Goal: Task Accomplishment & Management: Use online tool/utility

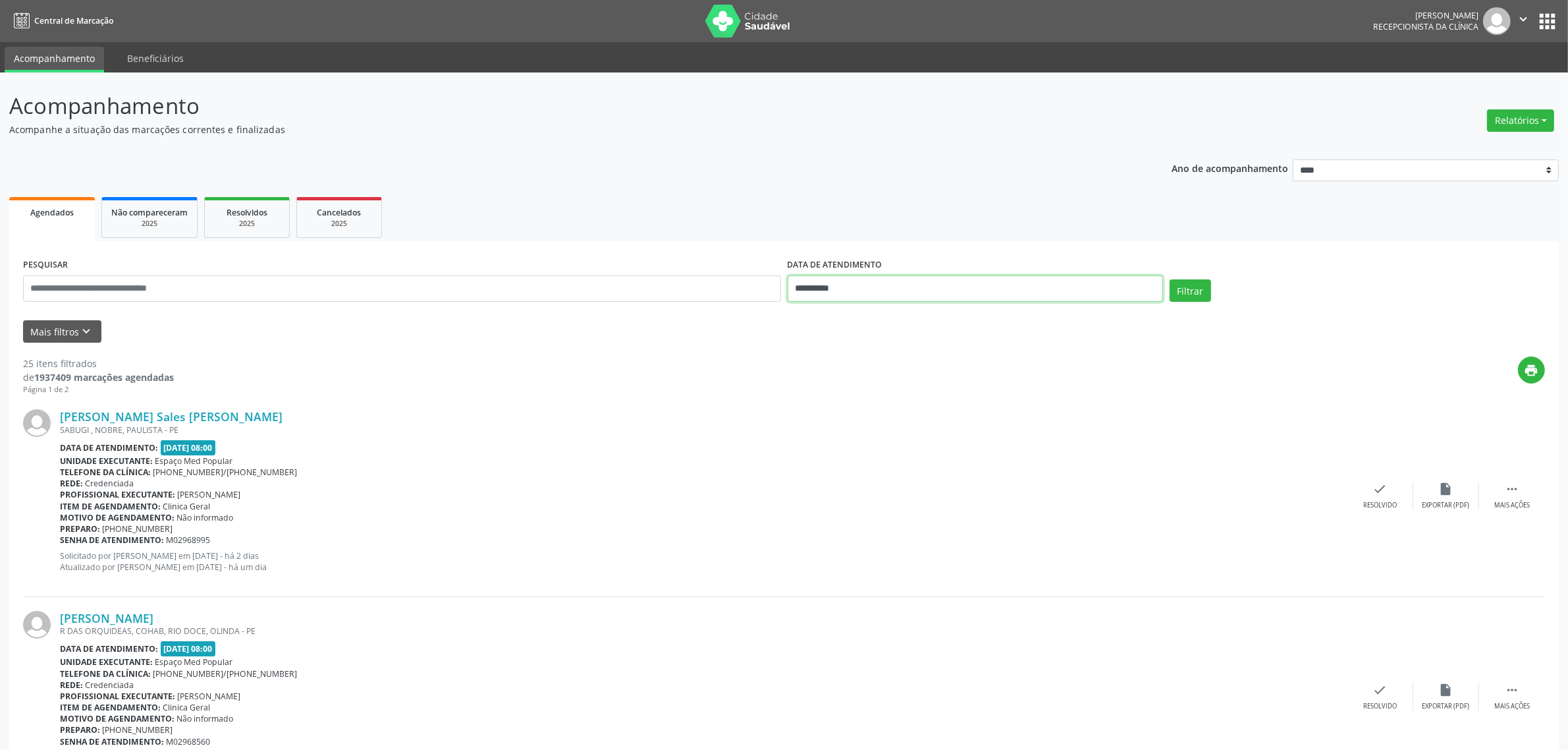
click at [888, 294] on body "**********" at bounding box center [784, 375] width 1568 height 750
click at [892, 380] on span "8" at bounding box center [889, 383] width 26 height 26
type input "**********"
click at [892, 380] on span "8" at bounding box center [889, 383] width 26 height 26
click at [1199, 293] on button "Filtrar" at bounding box center [1191, 290] width 42 height 22
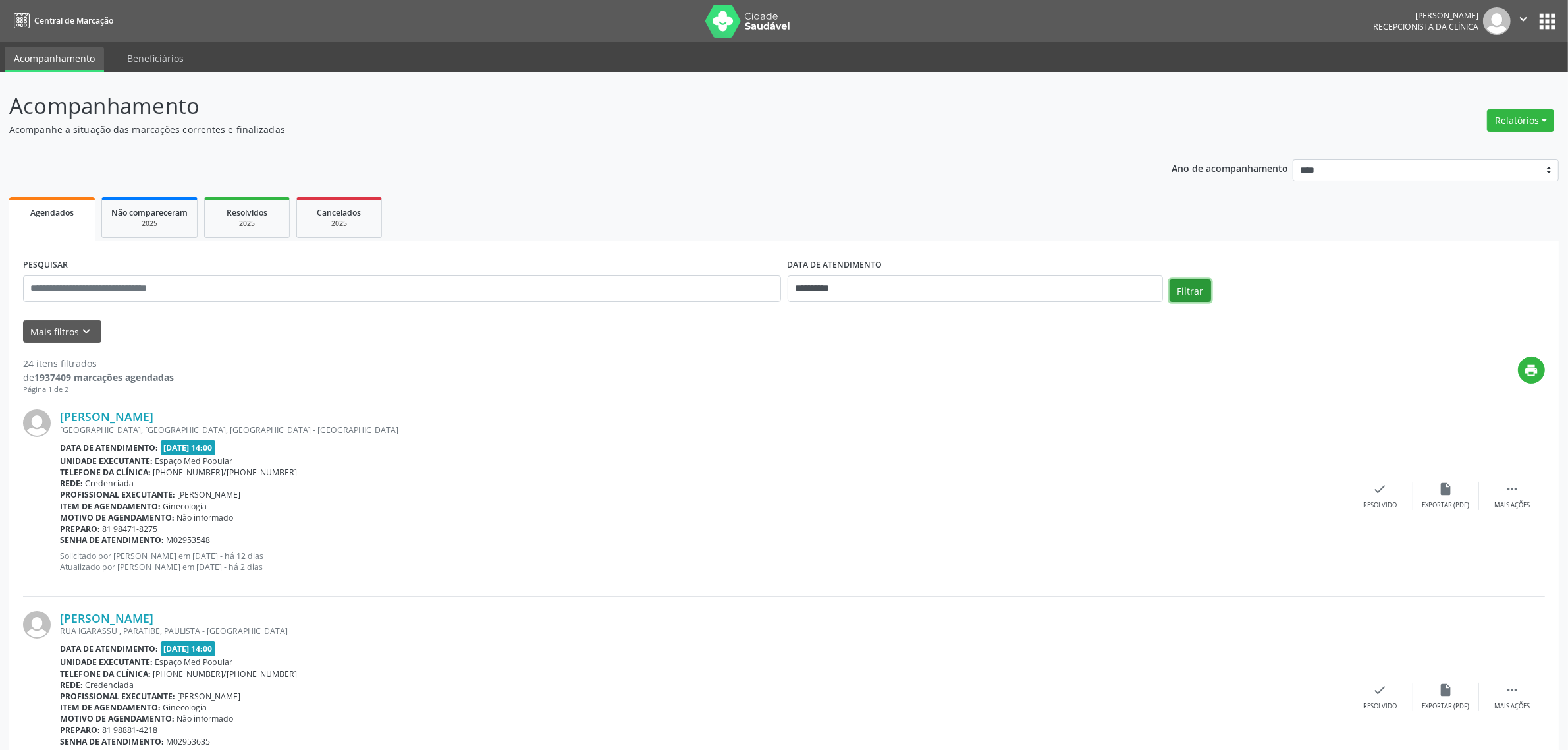
click at [1191, 290] on button "Filtrar" at bounding box center [1191, 290] width 42 height 22
click at [1187, 292] on button "Filtrar" at bounding box center [1191, 290] width 42 height 22
click at [1508, 118] on button "Relatórios" at bounding box center [1520, 121] width 67 height 22
click at [1516, 145] on link "Agendamentos" at bounding box center [1485, 148] width 142 height 19
select select "*"
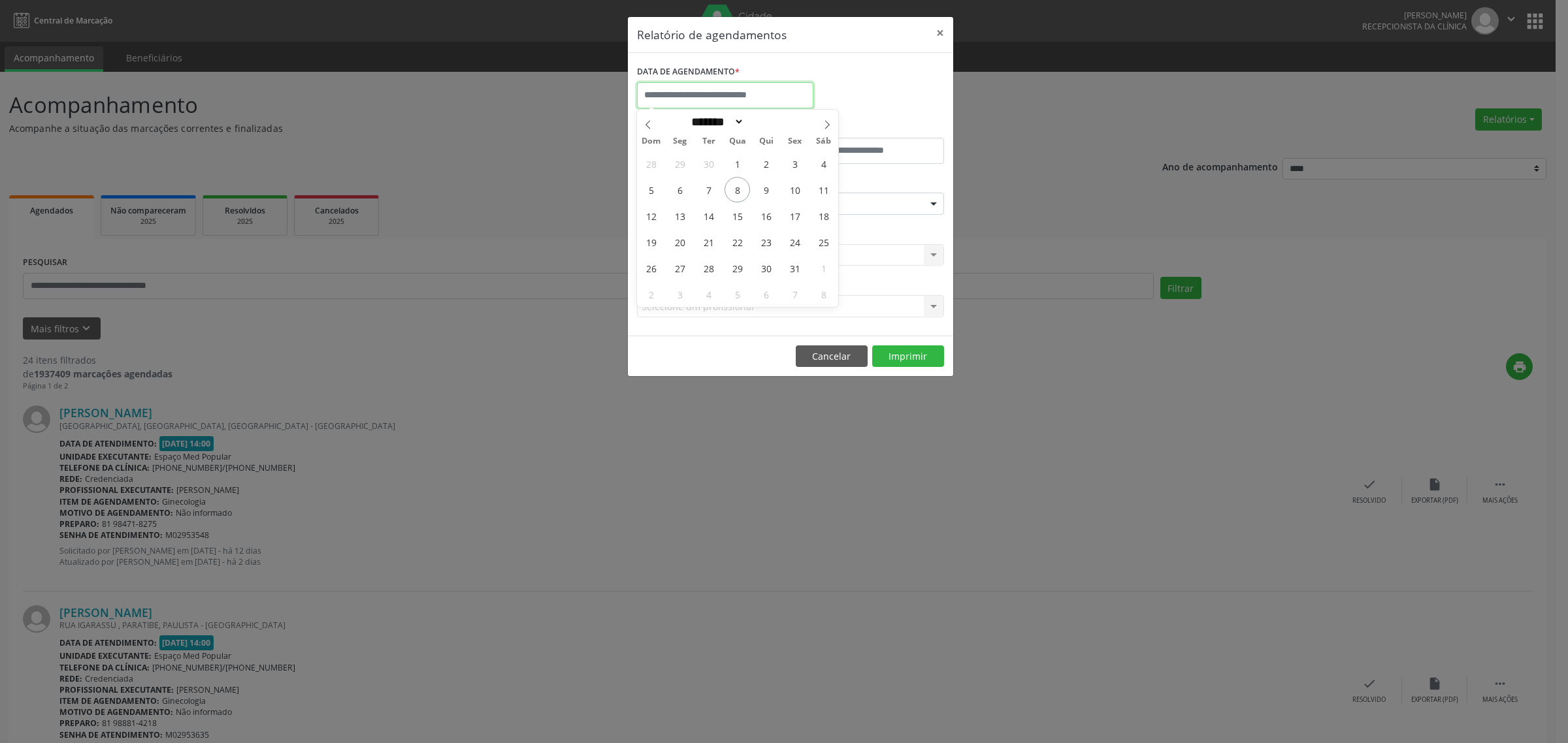
click at [740, 97] on input "text" at bounding box center [725, 95] width 176 height 26
click at [739, 188] on span "8" at bounding box center [738, 190] width 26 height 26
type input "**********"
click at [739, 188] on span "8" at bounding box center [738, 190] width 26 height 26
click at [761, 256] on div "Selecione uma clínica Nenhum resultado encontrado para: " " Não há nenhuma opçã…" at bounding box center [790, 255] width 307 height 22
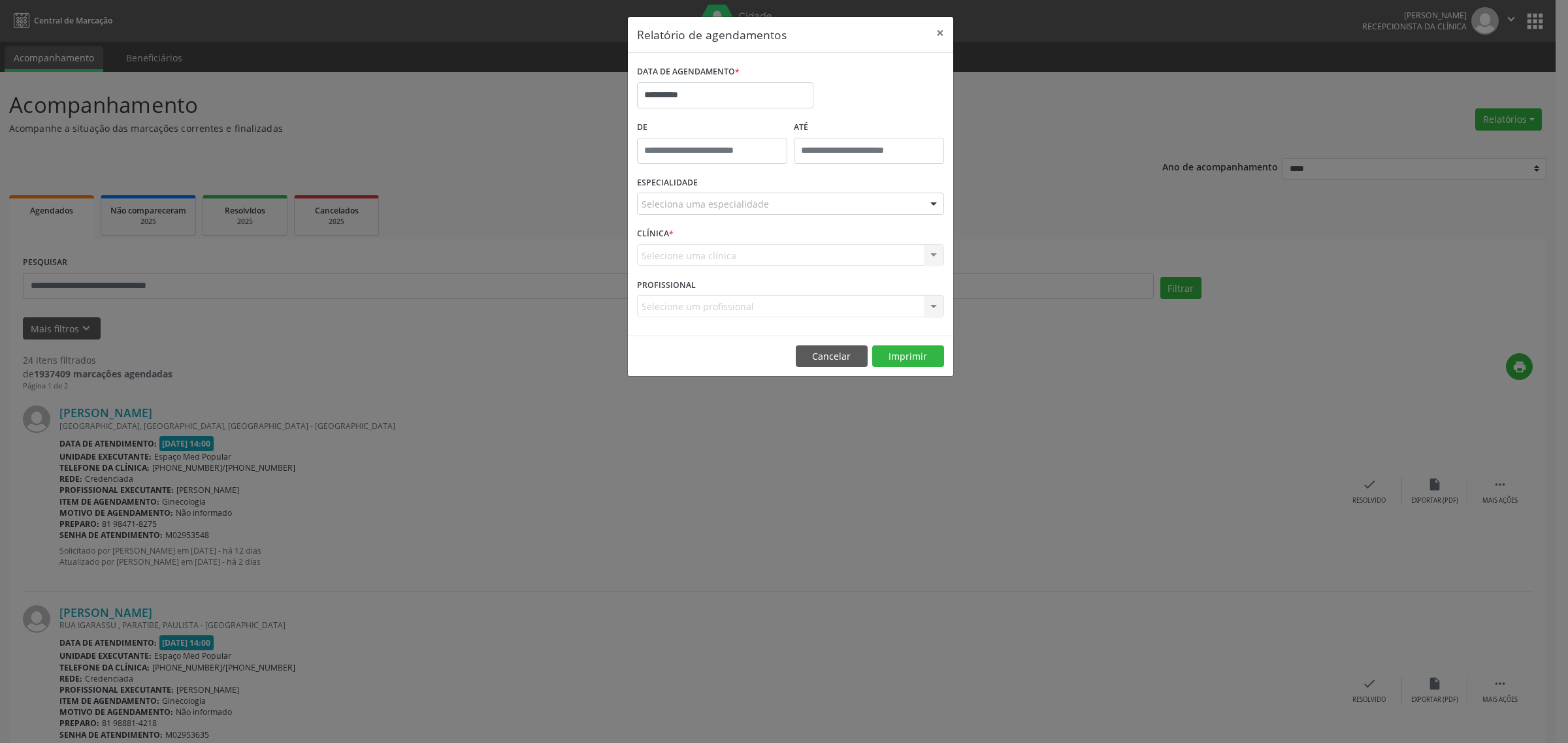
click at [771, 196] on div "Seleciona uma especialidade" at bounding box center [790, 204] width 307 height 22
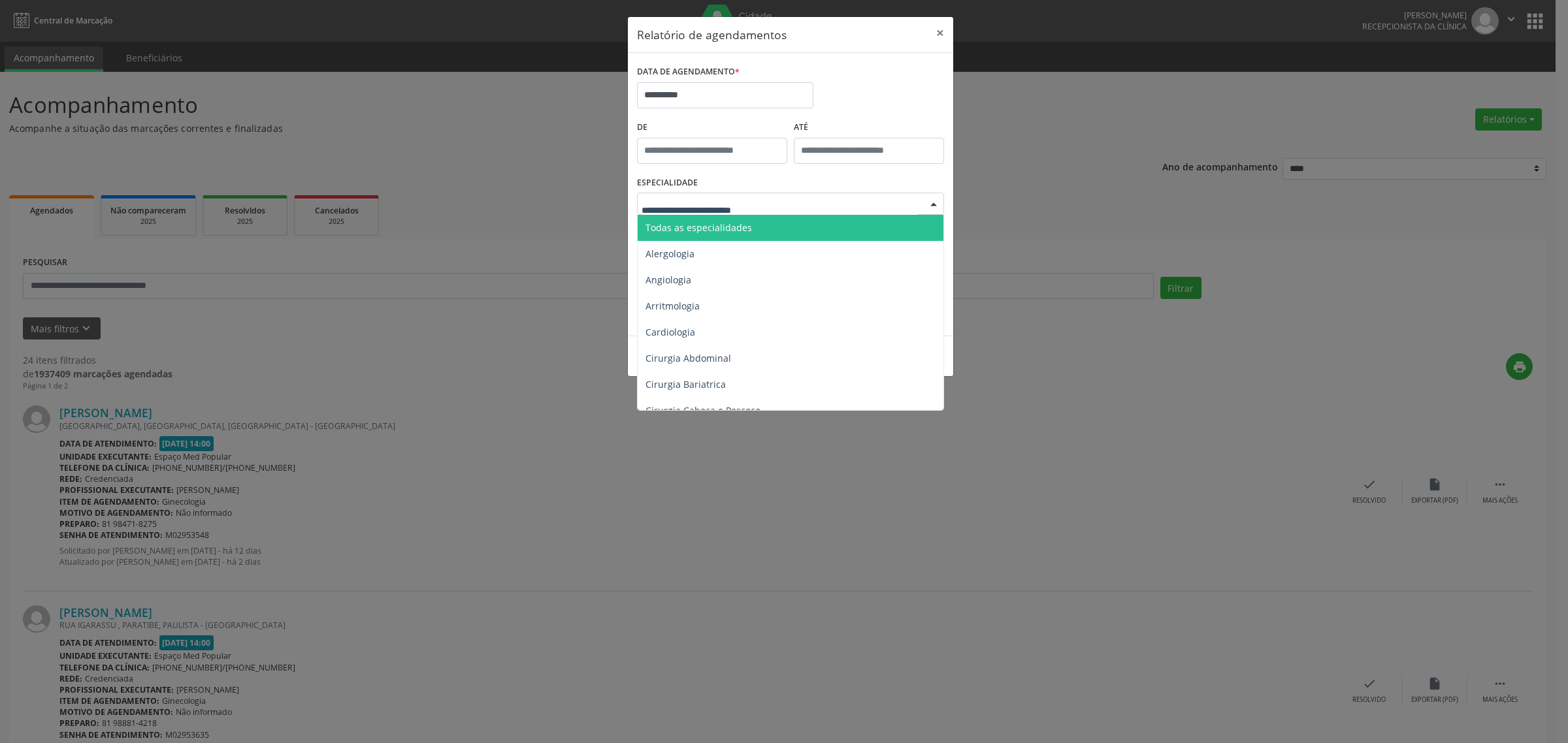
click at [775, 225] on span "Todas as especialidades" at bounding box center [791, 227] width 307 height 26
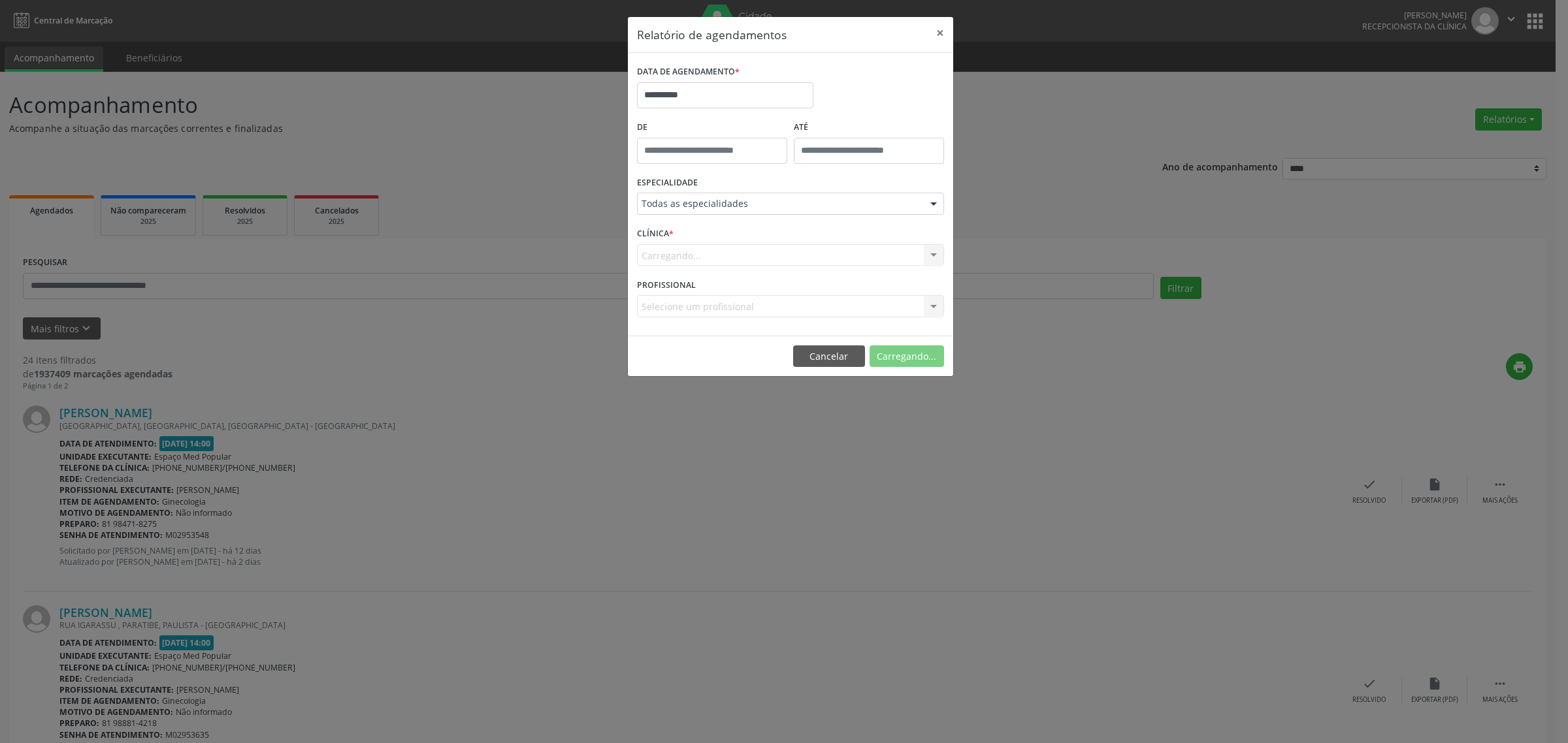
click at [808, 232] on div "CLÍNICA * [GEOGRAPHIC_DATA]... Nenhum resultado encontrado para: " " Não há nen…" at bounding box center [790, 250] width 313 height 51
click at [764, 302] on div "Selecione um profissional" at bounding box center [790, 306] width 307 height 22
click at [785, 284] on div "PROFISSIONAL Selecione um profissional Nenhum resultado encontrado para: " " Nã…" at bounding box center [790, 300] width 313 height 51
click at [915, 357] on button "Imprimir" at bounding box center [908, 357] width 72 height 22
click at [824, 357] on button "Cancelar" at bounding box center [831, 357] width 72 height 22
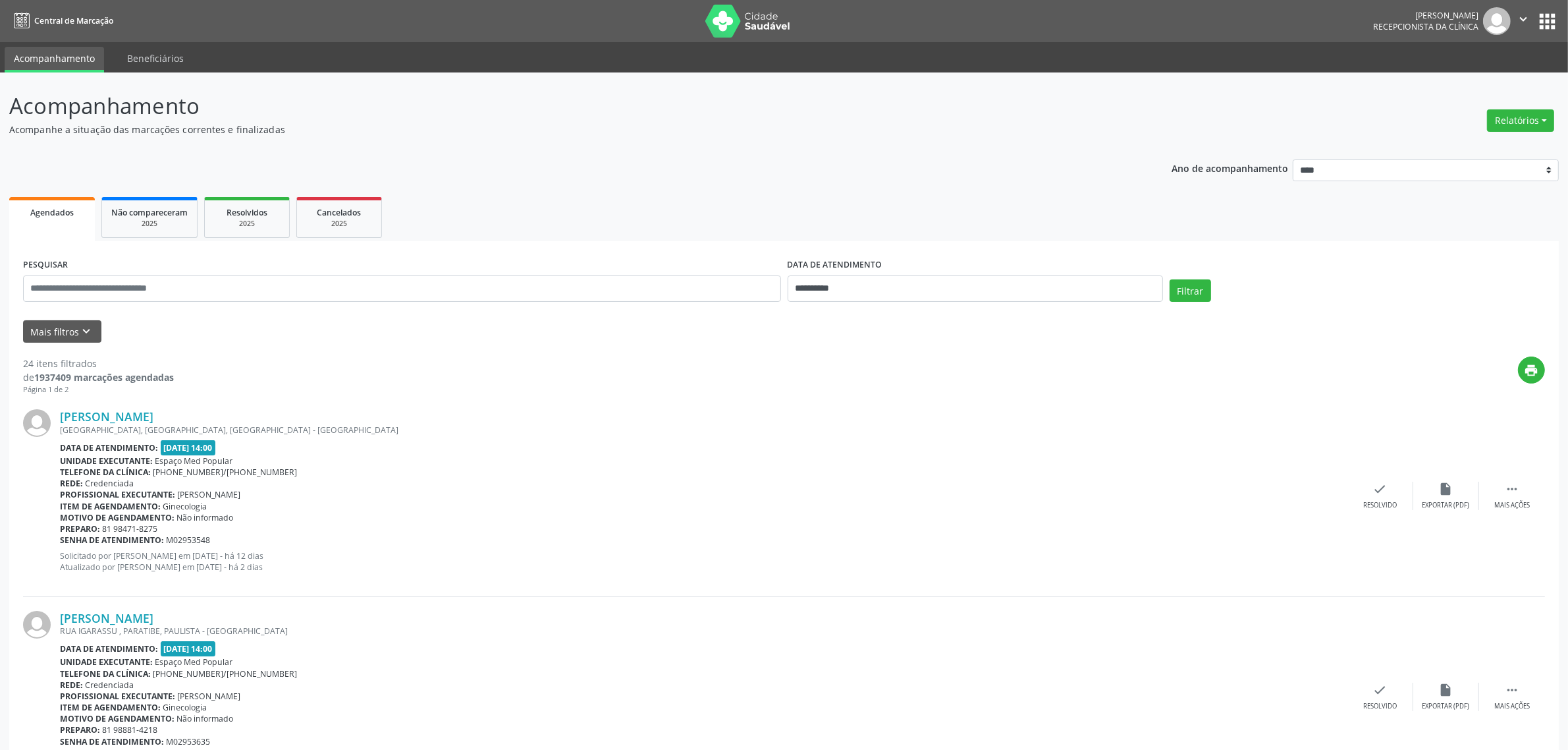
click at [733, 410] on div "[PERSON_NAME]" at bounding box center [704, 416] width 1288 height 15
click at [632, 390] on div "print" at bounding box center [859, 375] width 1372 height 39
drag, startPoint x: 567, startPoint y: 161, endPoint x: 574, endPoint y: 145, distance: 17.5
